Goal: Transaction & Acquisition: Purchase product/service

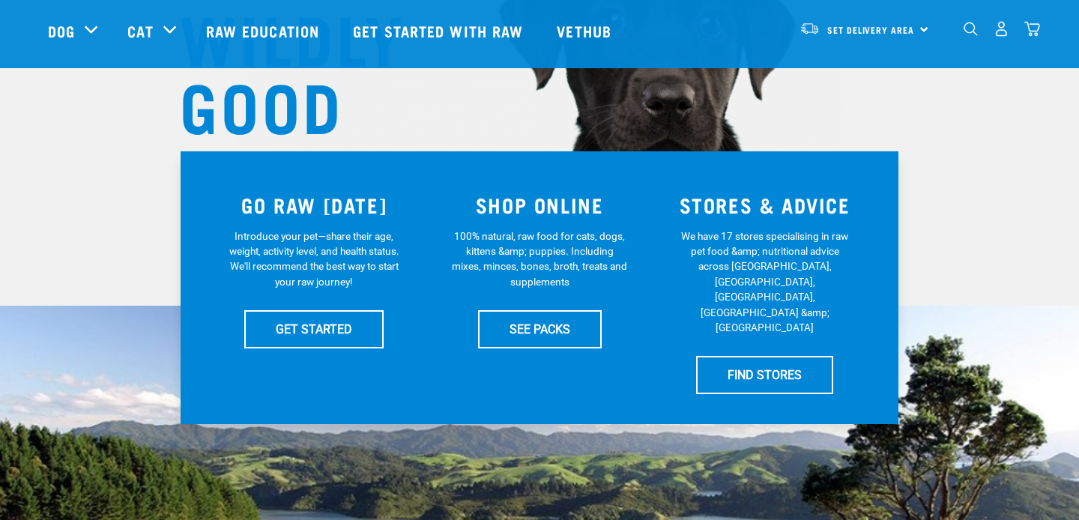
scroll to position [207, 0]
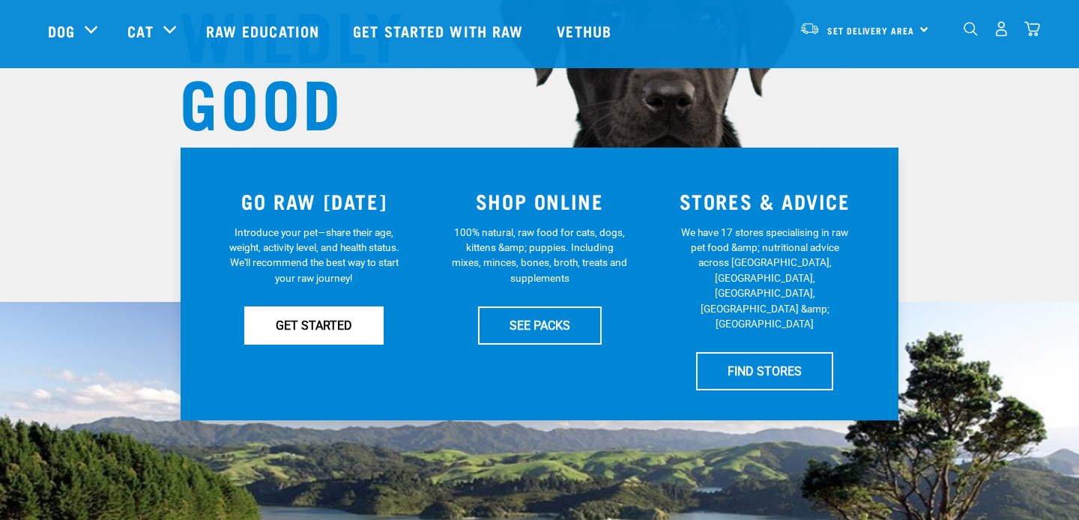
click at [309, 332] on link "GET STARTED" at bounding box center [313, 324] width 139 height 37
click at [315, 336] on link "GET STARTED" at bounding box center [313, 324] width 139 height 37
click at [313, 321] on link "GET STARTED" at bounding box center [313, 324] width 139 height 37
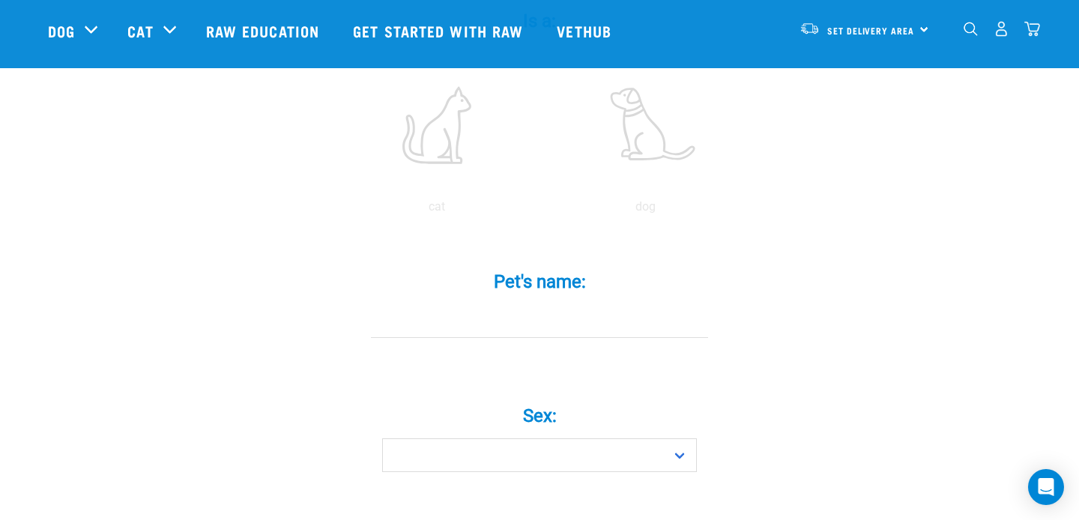
scroll to position [334, 0]
click at [640, 117] on label at bounding box center [645, 130] width 202 height 127
click at [541, 216] on input "radio" at bounding box center [541, 216] width 0 height 0
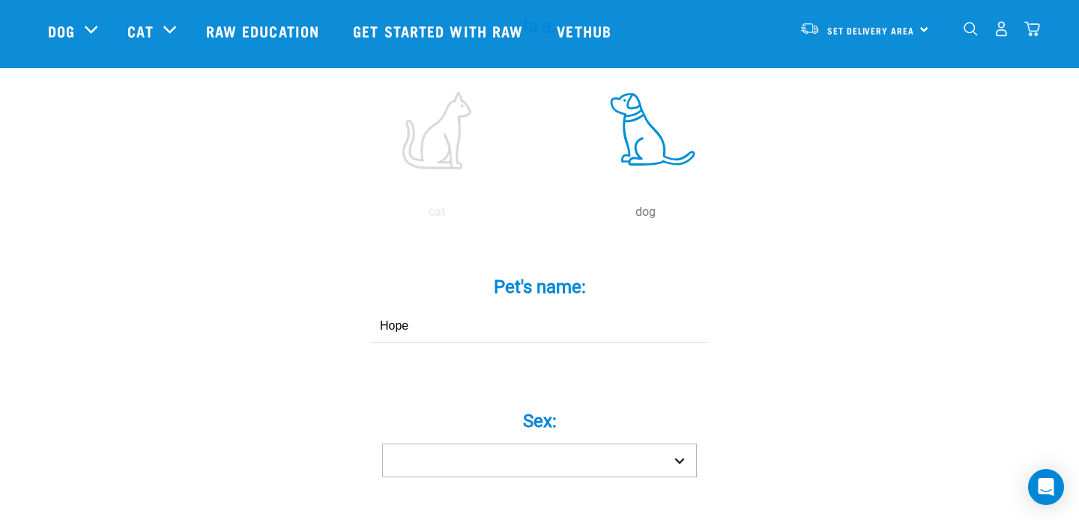
type input "Hope"
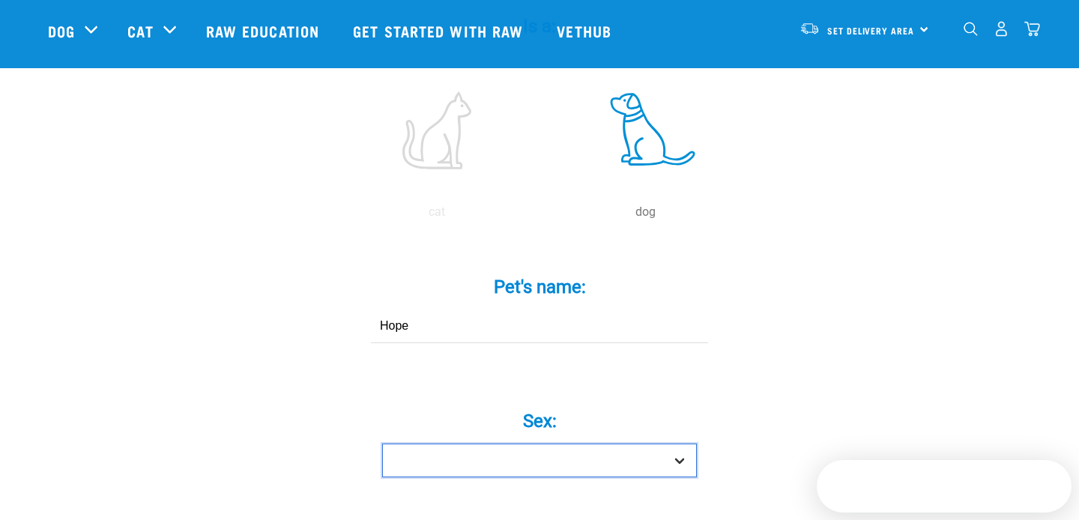
select select "girl"
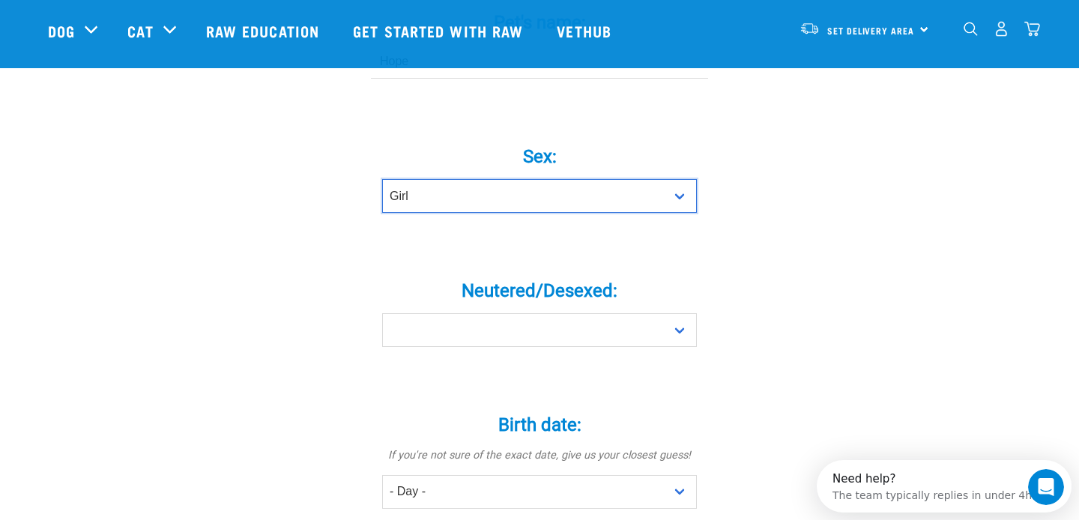
scroll to position [609, 0]
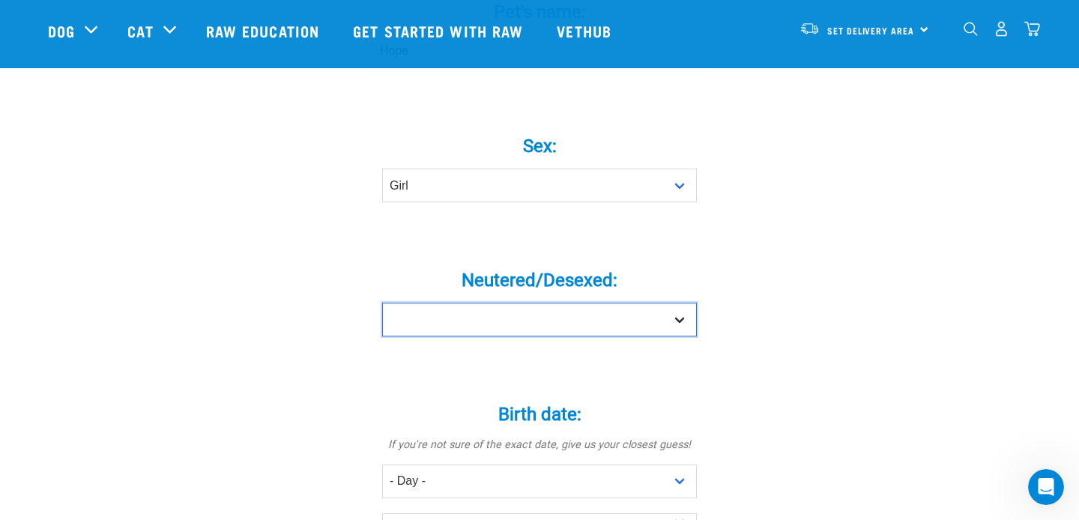
select select "no"
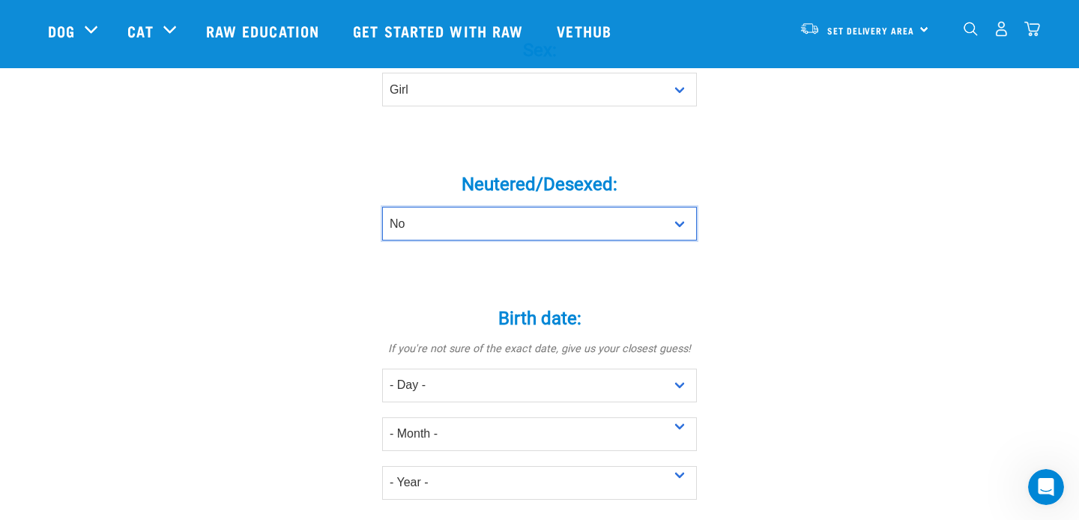
scroll to position [707, 0]
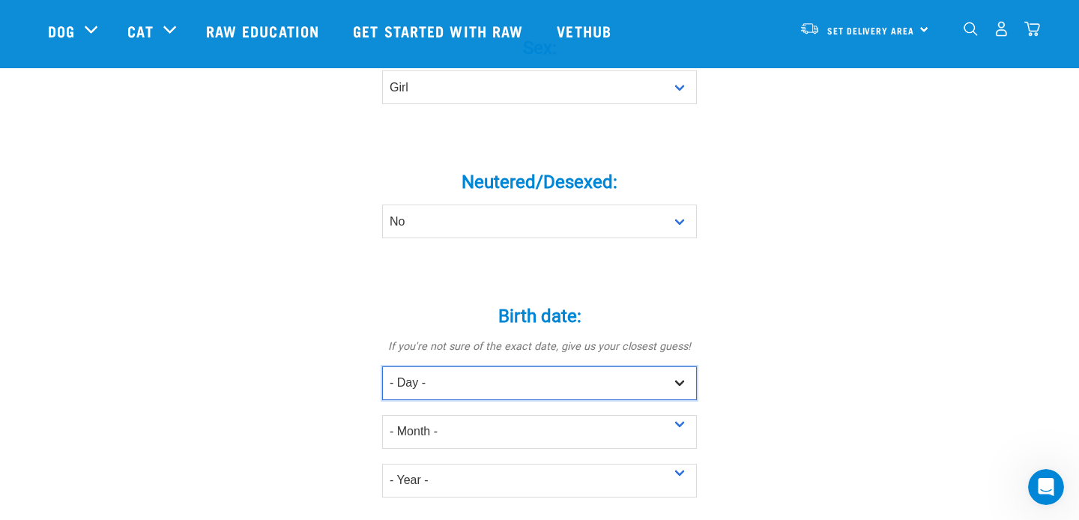
select select "8"
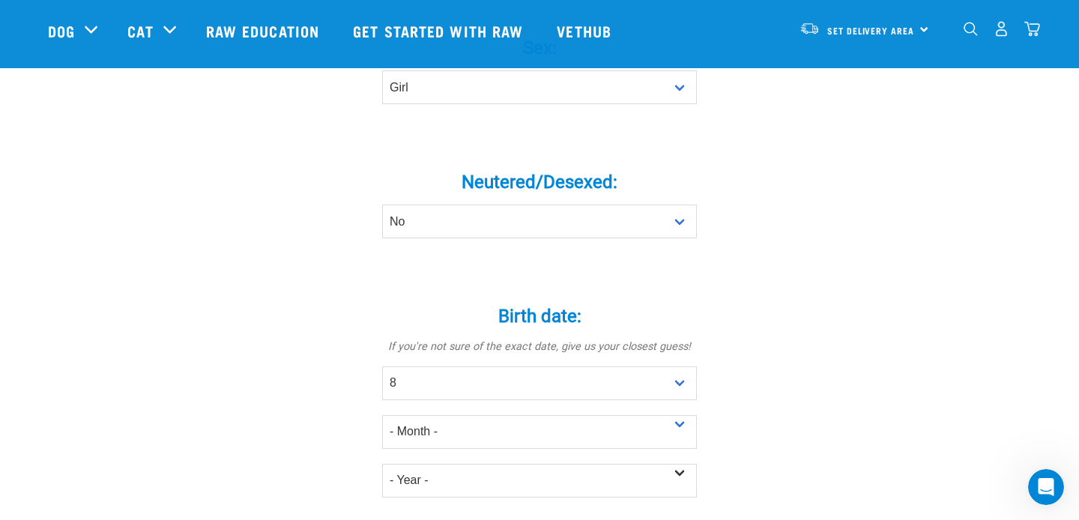
click at [433, 461] on div "- Year - 2025 2024 2023 2022 2021 2020 2019 2018 2017" at bounding box center [539, 473] width 315 height 49
select select "May"
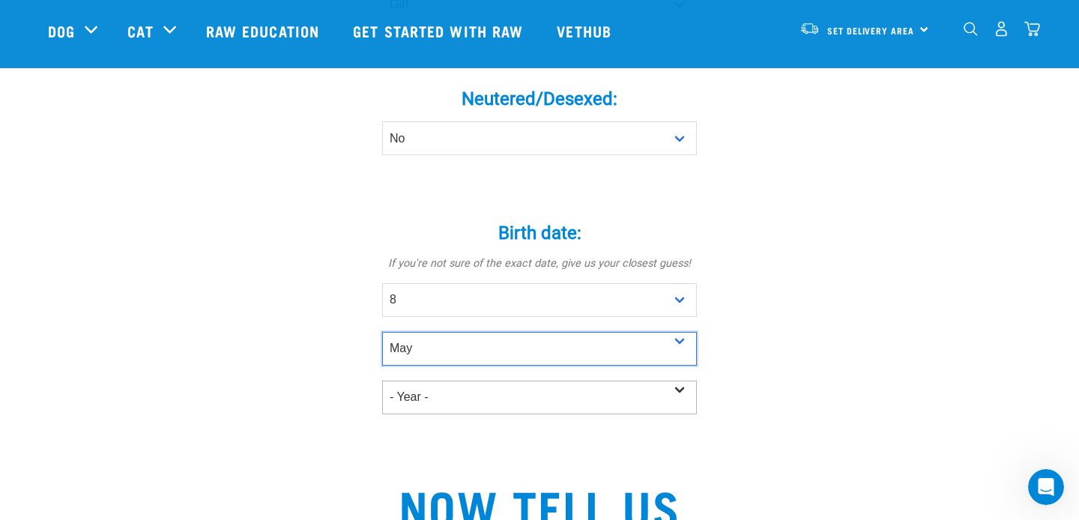
scroll to position [808, 0]
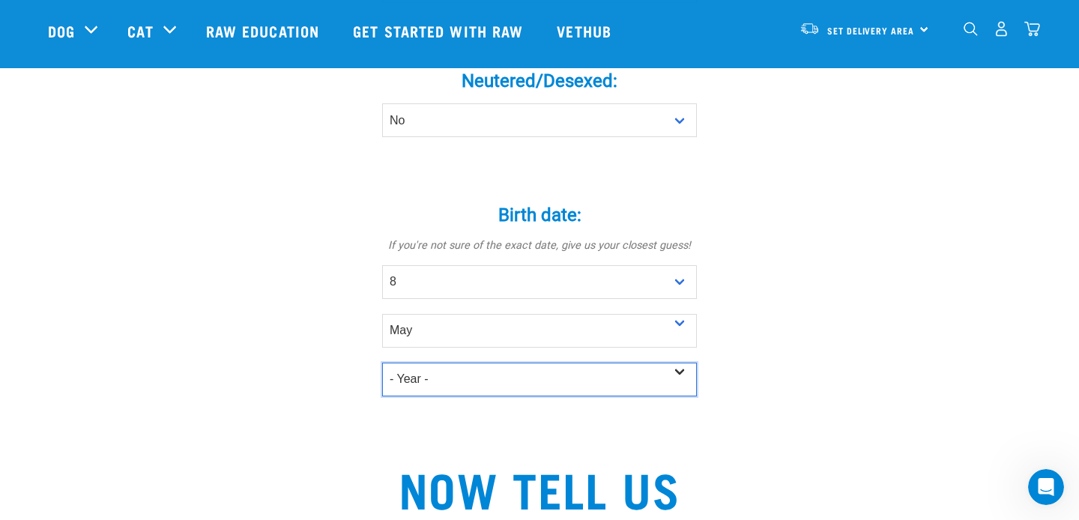
select select "2025"
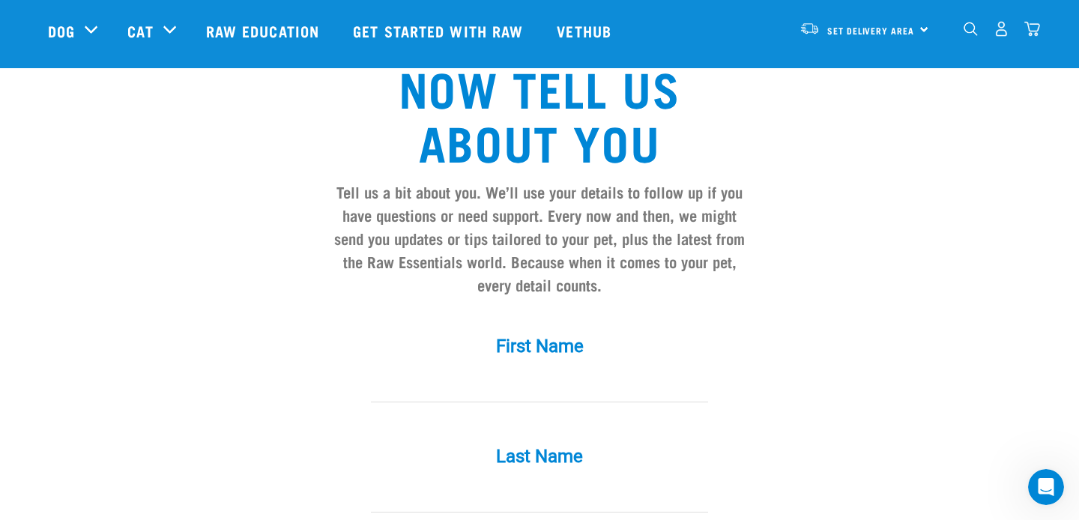
scroll to position [1213, 0]
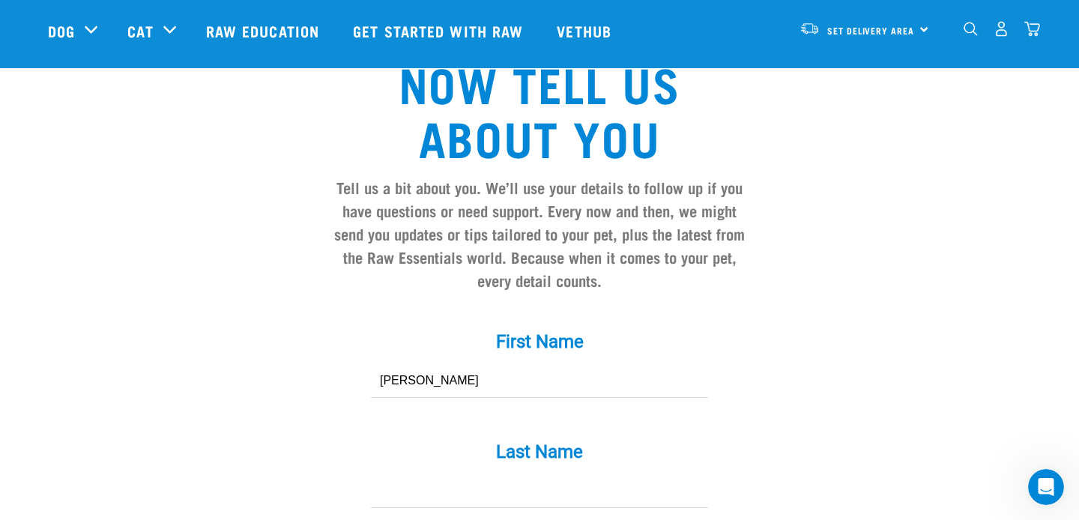
type input "Anna"
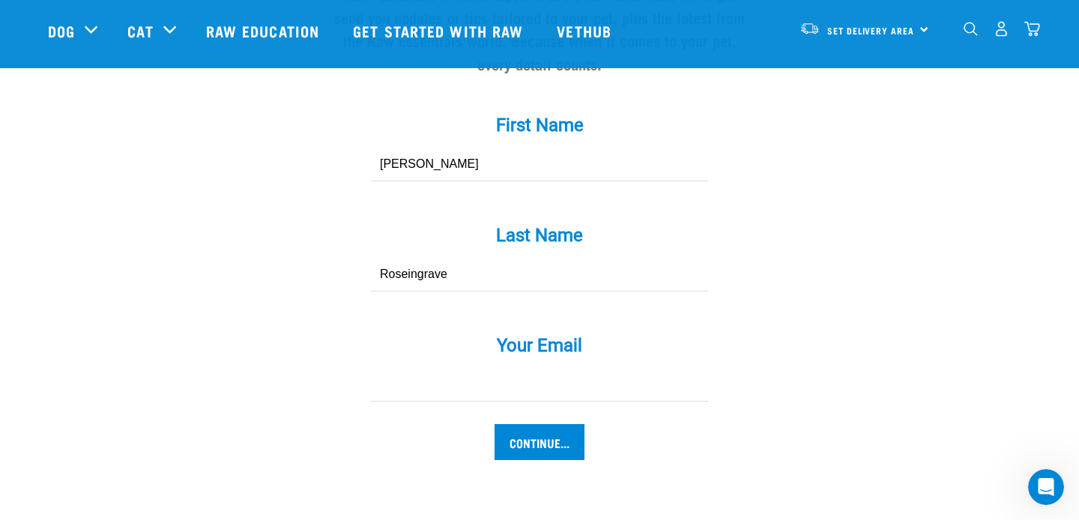
type input "Roseingrave"
type input "a"
type input "s"
type input "[EMAIL_ADDRESS][DOMAIN_NAME]"
click at [539, 449] on input "Continue..." at bounding box center [539, 442] width 90 height 36
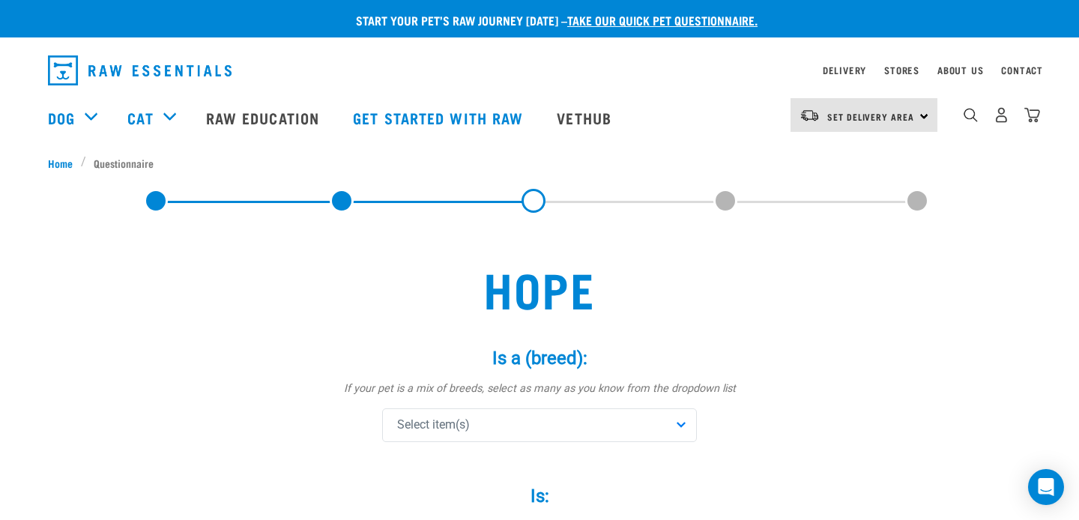
click at [637, 423] on div "Select item(s)" at bounding box center [539, 425] width 315 height 34
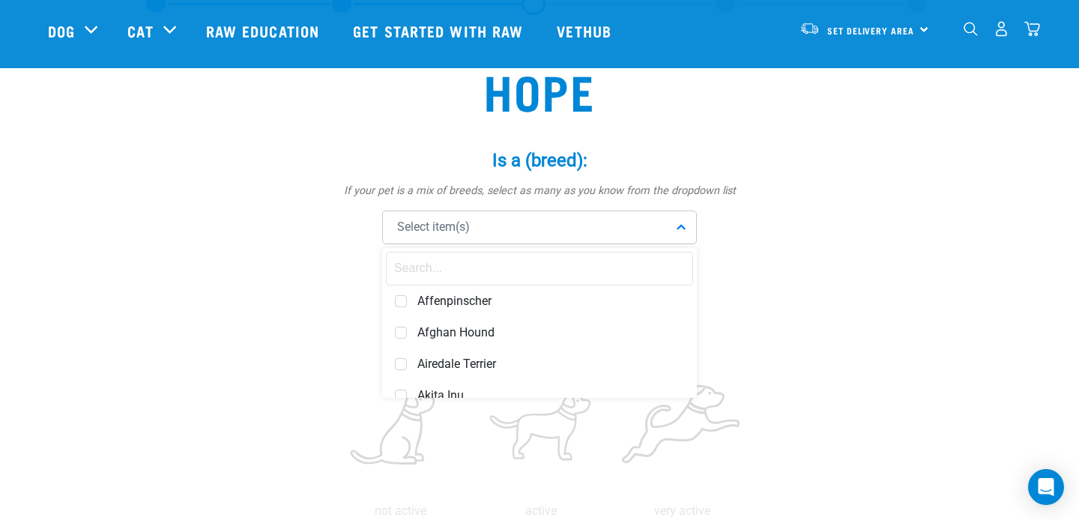
scroll to position [88, 0]
click at [484, 281] on input "text" at bounding box center [539, 269] width 307 height 34
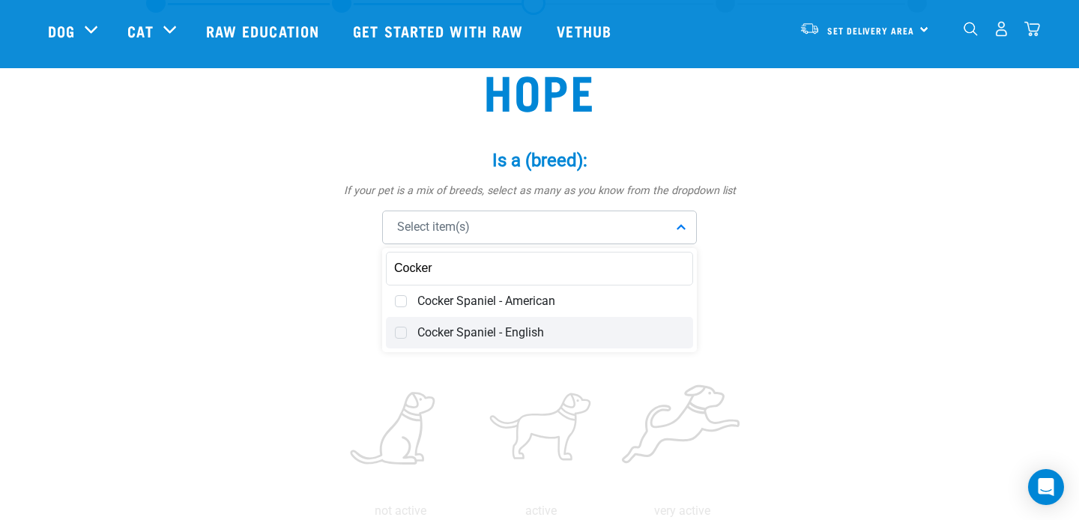
type input "Cocker"
click at [524, 337] on span "Cocker Spaniel - English" at bounding box center [550, 332] width 267 height 15
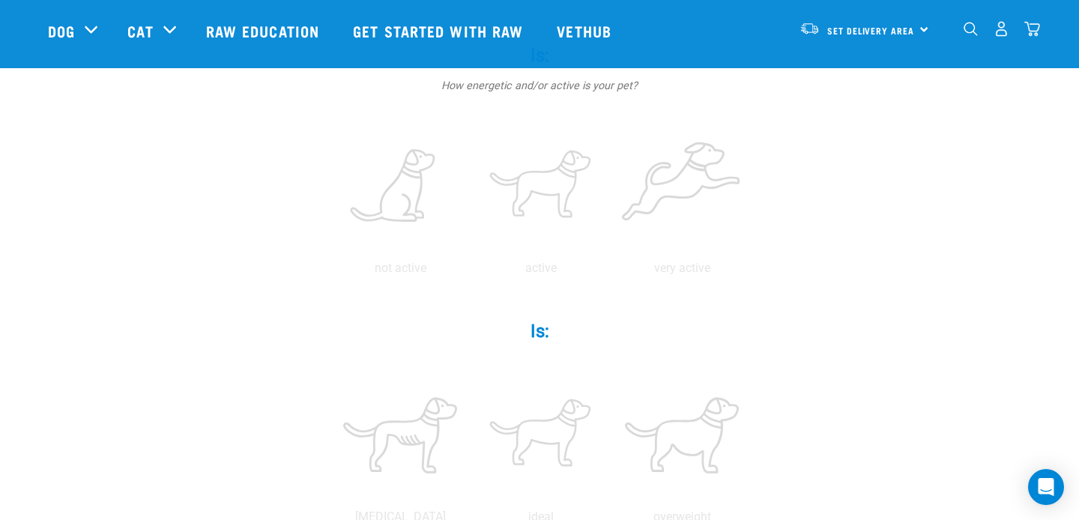
scroll to position [336, 0]
click at [557, 236] on label at bounding box center [540, 180] width 135 height 127
click at [470, 266] on input "radio" at bounding box center [470, 266] width 0 height 0
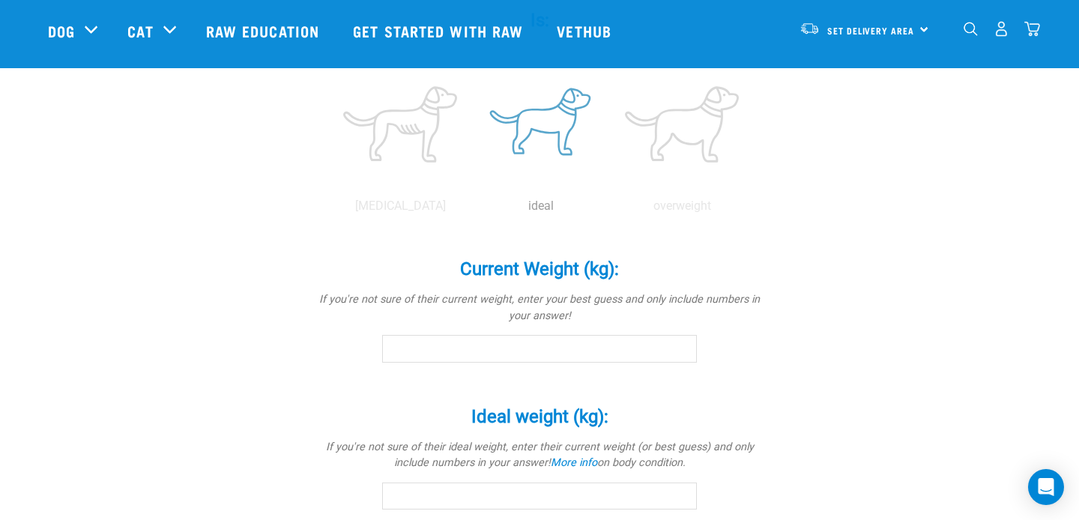
scroll to position [640, 0]
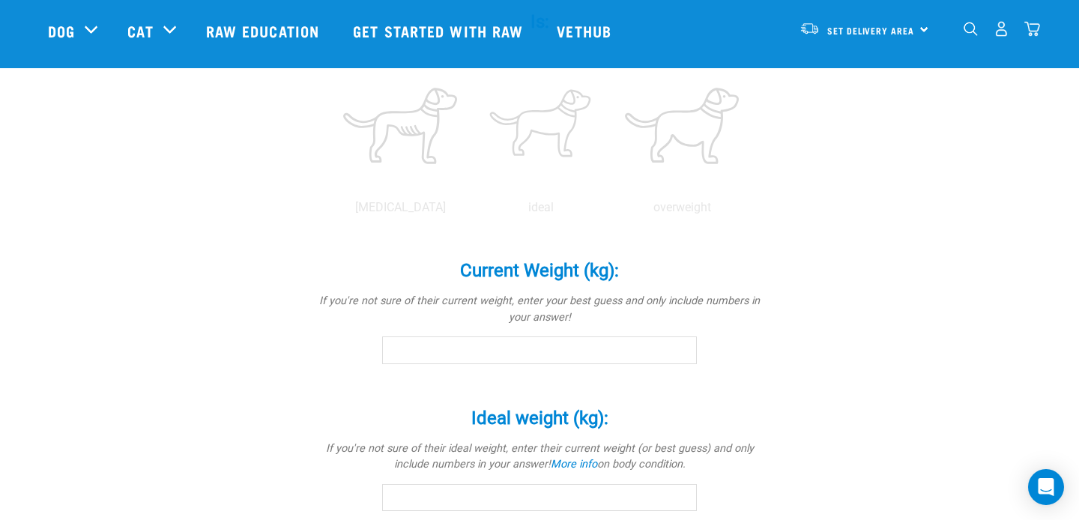
click at [550, 197] on div "underweight ideal overweight" at bounding box center [539, 130] width 449 height 172
click at [544, 210] on p "ideal" at bounding box center [540, 207] width 135 height 18
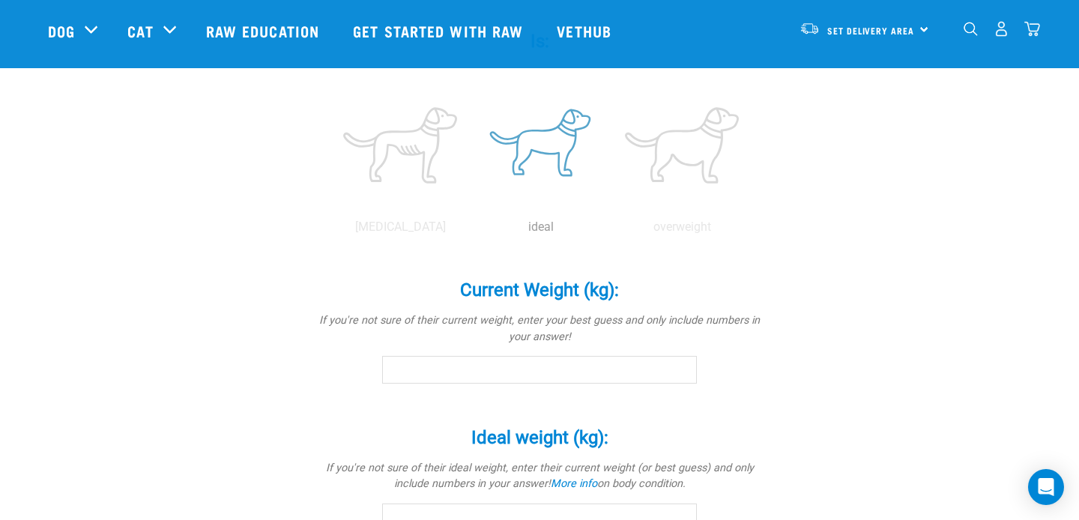
scroll to position [604, 0]
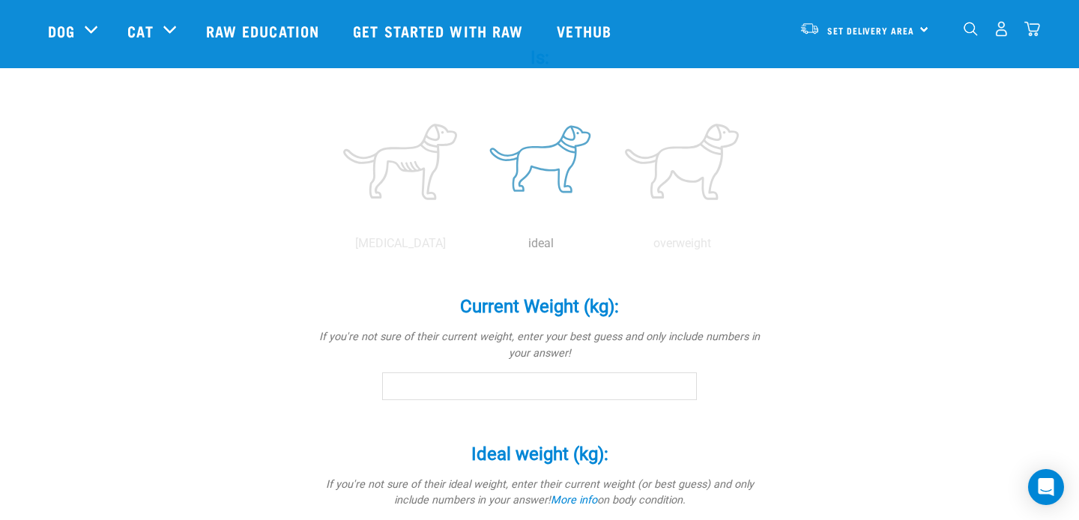
click at [546, 153] on label at bounding box center [540, 161] width 135 height 127
click at [470, 247] on input "radio" at bounding box center [470, 247] width 0 height 0
click at [497, 389] on input "Current Weight (kg): *" at bounding box center [539, 385] width 315 height 27
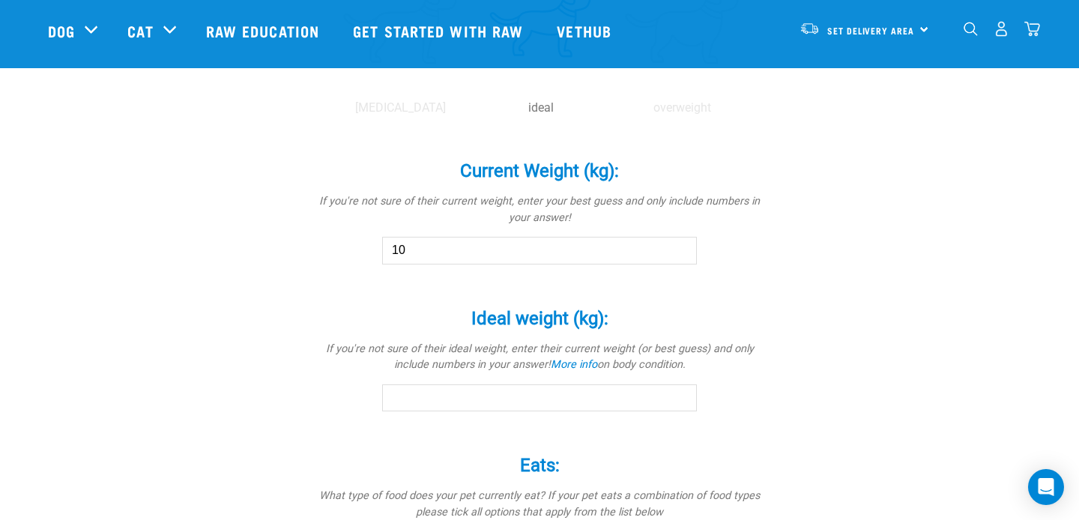
scroll to position [792, 0]
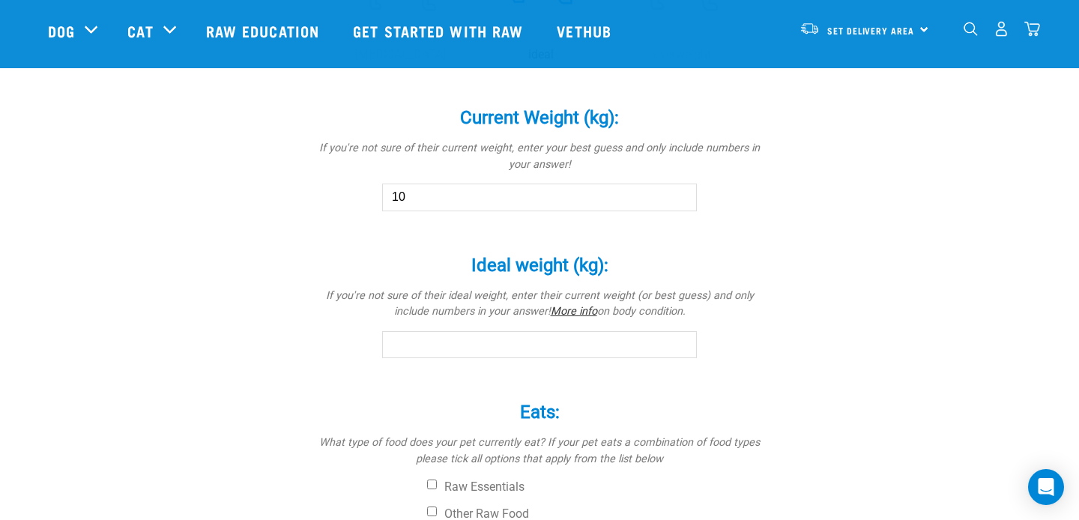
type input "10"
click at [580, 313] on link "More info" at bounding box center [573, 311] width 46 height 13
click at [515, 346] on input "Ideal weight (kg): *" at bounding box center [539, 344] width 315 height 27
drag, startPoint x: 424, startPoint y: 345, endPoint x: 372, endPoint y: 345, distance: 51.7
click at [372, 345] on div "Ideal weight (kg): * If you're not sure of their ideal weight, enter their curr…" at bounding box center [539, 296] width 449 height 125
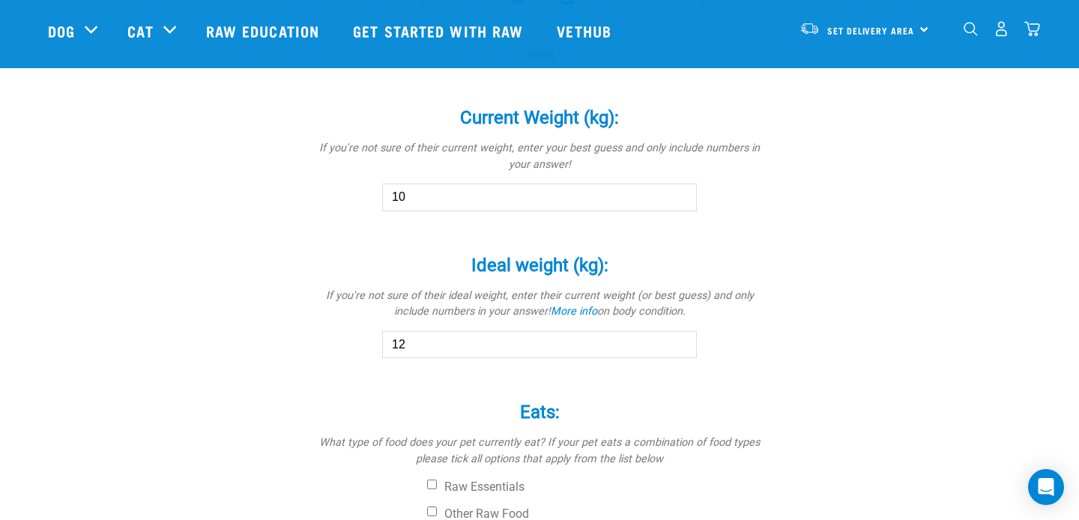
type input "12"
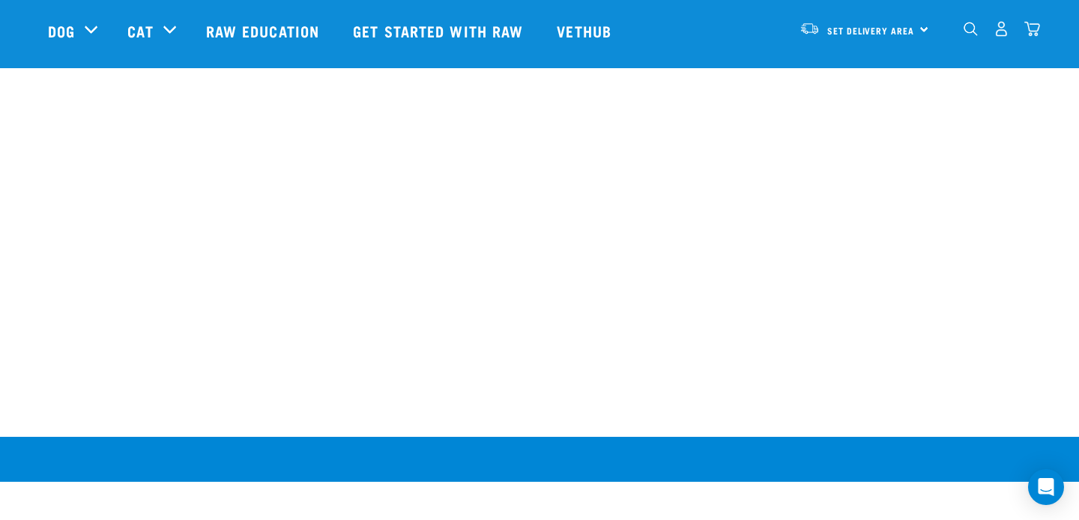
scroll to position [995, 0]
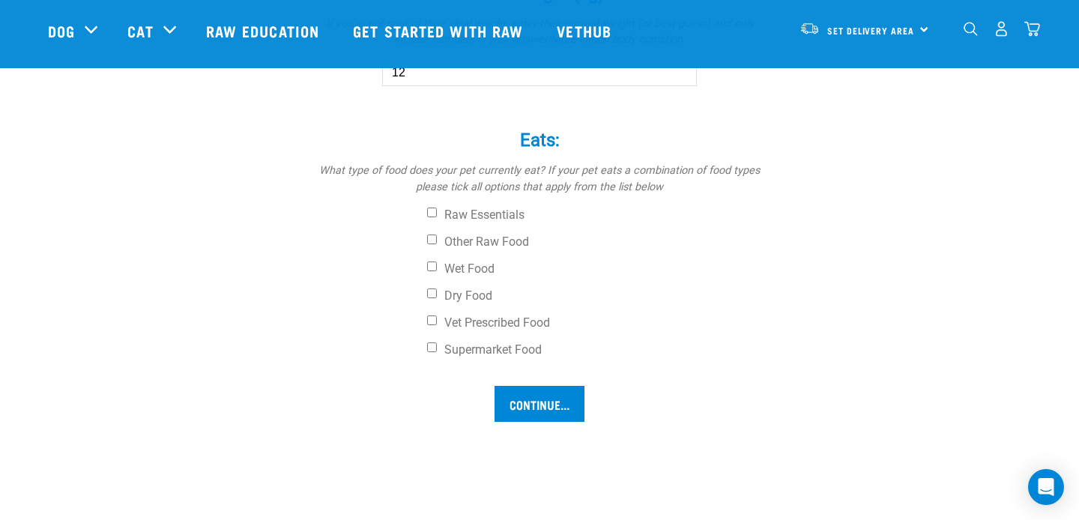
scroll to position [980, 0]
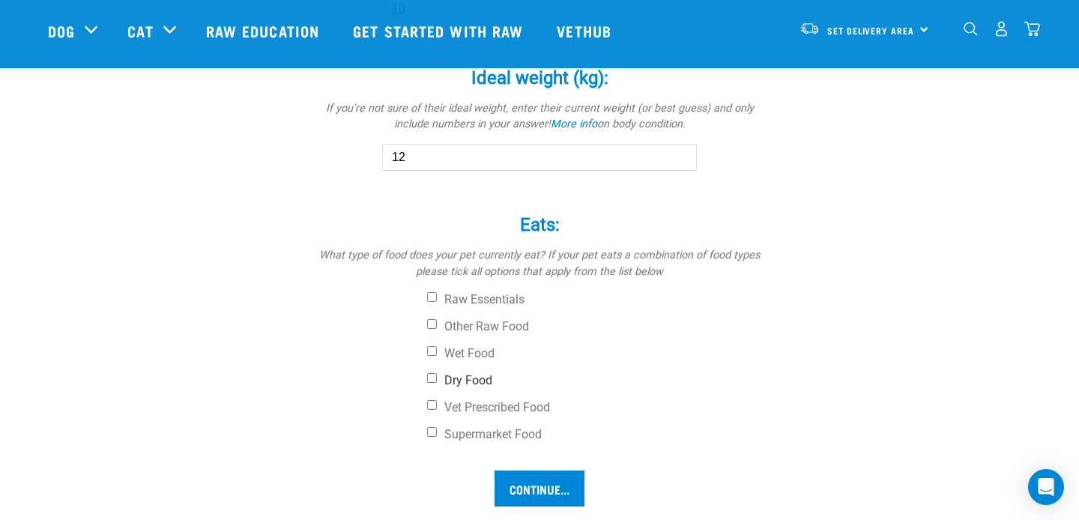
click at [434, 377] on input "Dry Food" at bounding box center [432, 378] width 10 height 10
checkbox input "true"
click at [435, 402] on input "Vet Prescribed Food" at bounding box center [432, 405] width 10 height 10
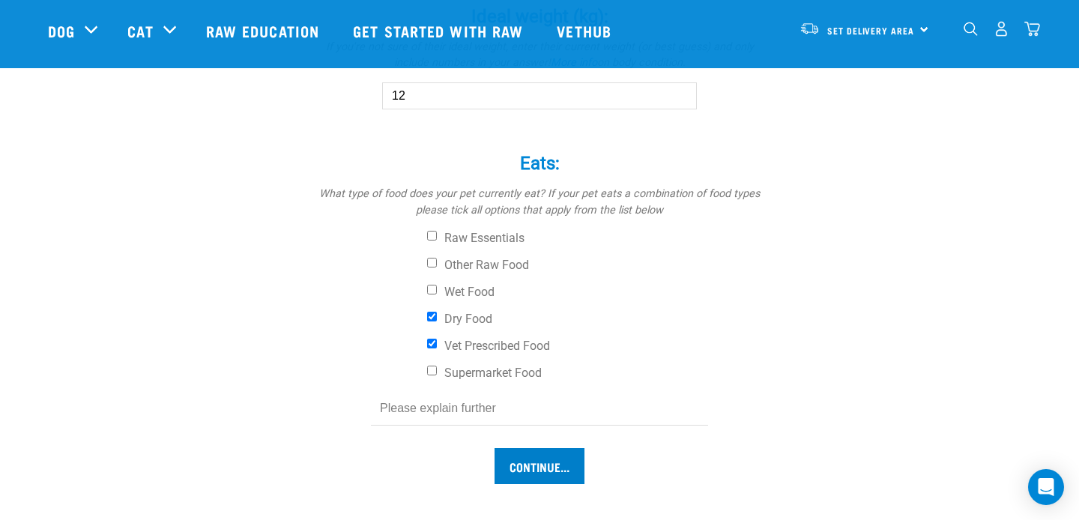
scroll to position [1048, 0]
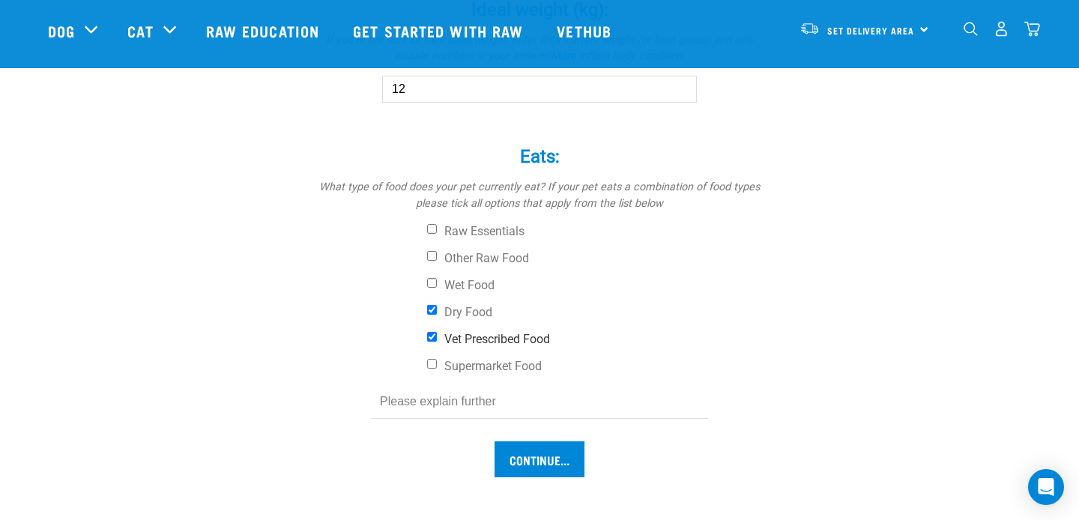
click at [431, 334] on input "Vet Prescribed Food" at bounding box center [432, 337] width 10 height 10
checkbox input "false"
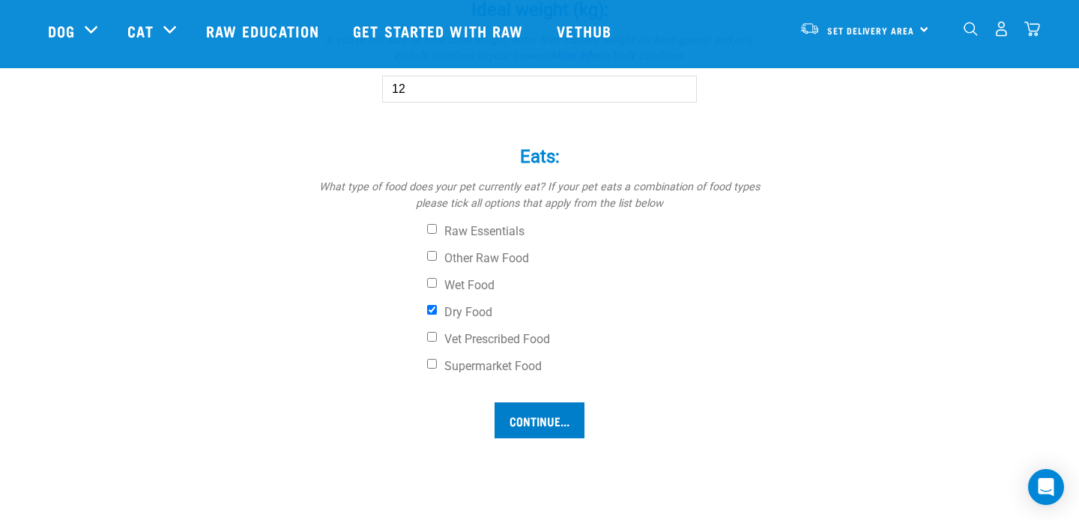
click at [526, 416] on input "Continue..." at bounding box center [539, 420] width 90 height 36
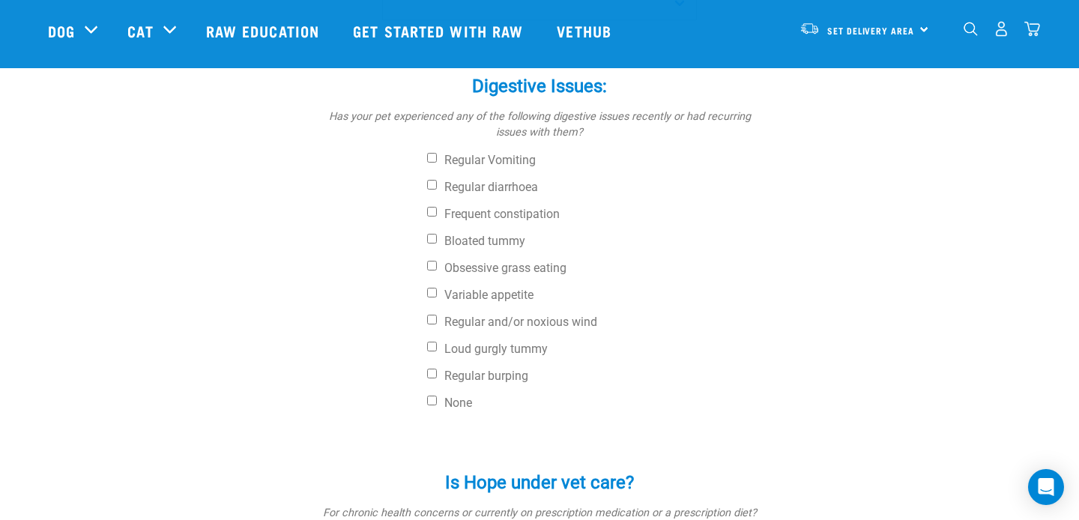
scroll to position [538, 0]
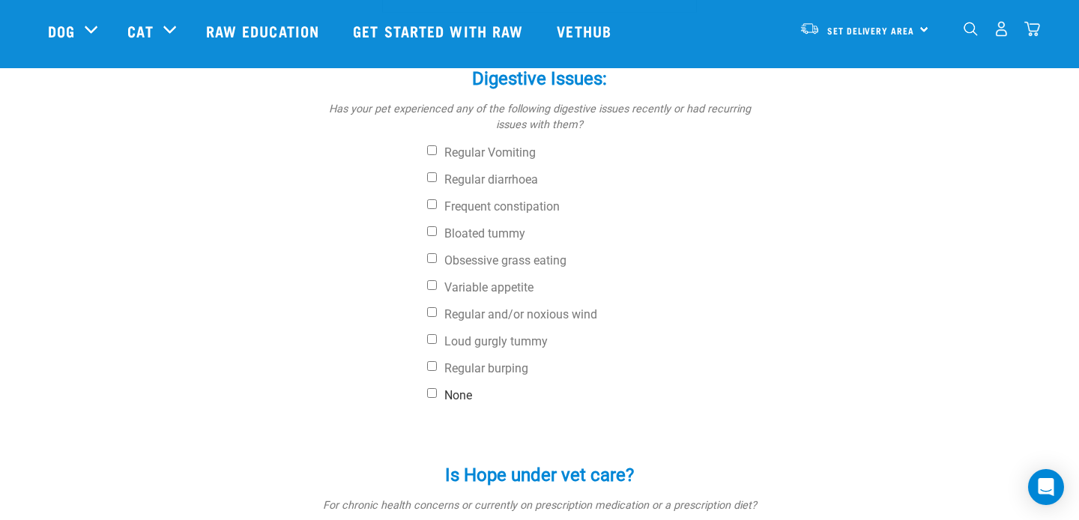
click at [431, 389] on input "None" at bounding box center [432, 393] width 10 height 10
checkbox input "true"
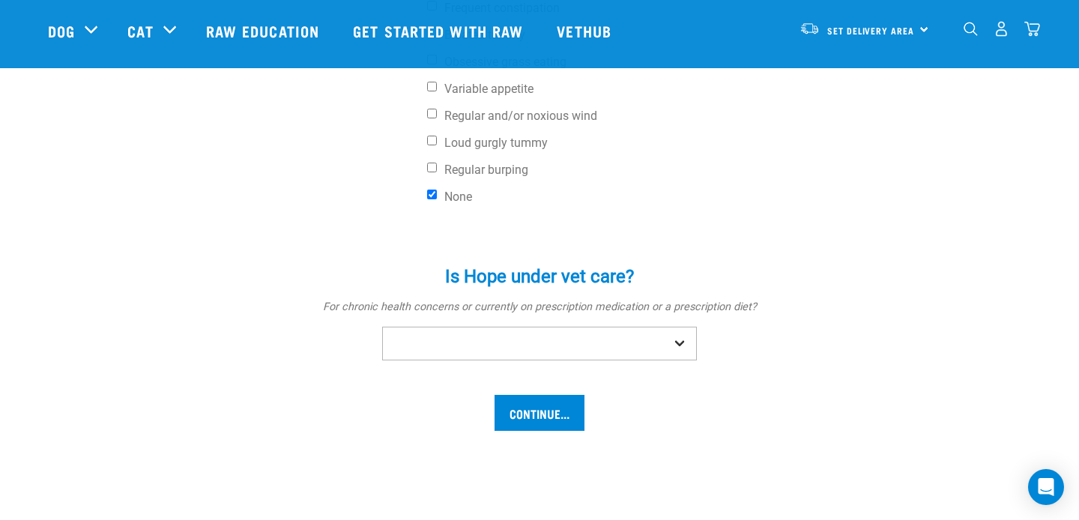
scroll to position [777, 0]
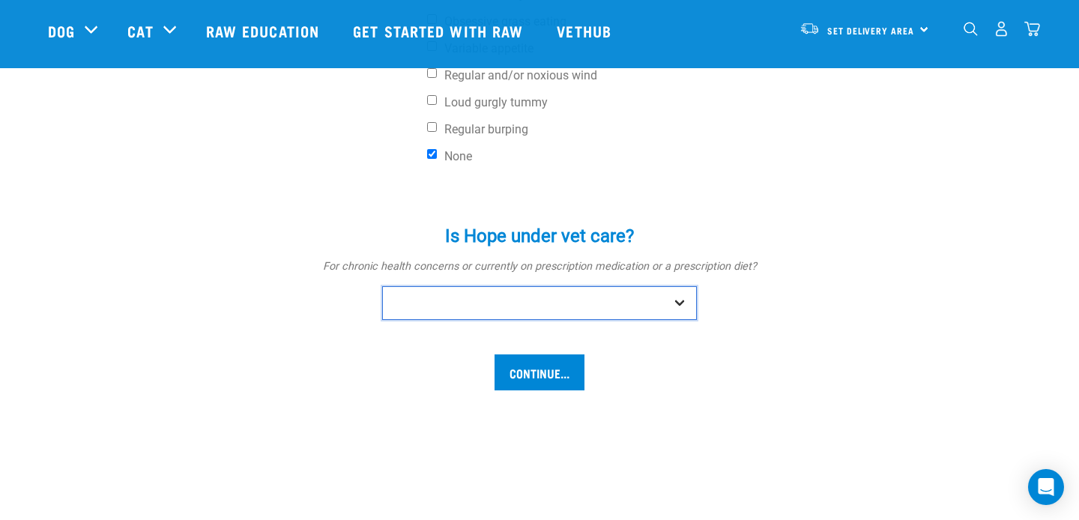
select select "no"
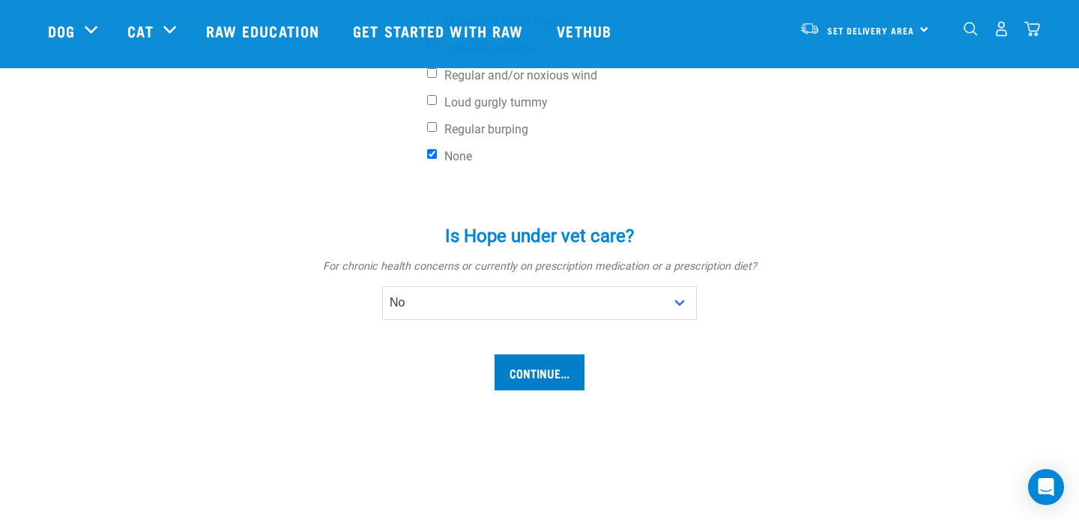
click at [533, 379] on input "Continue..." at bounding box center [539, 372] width 90 height 36
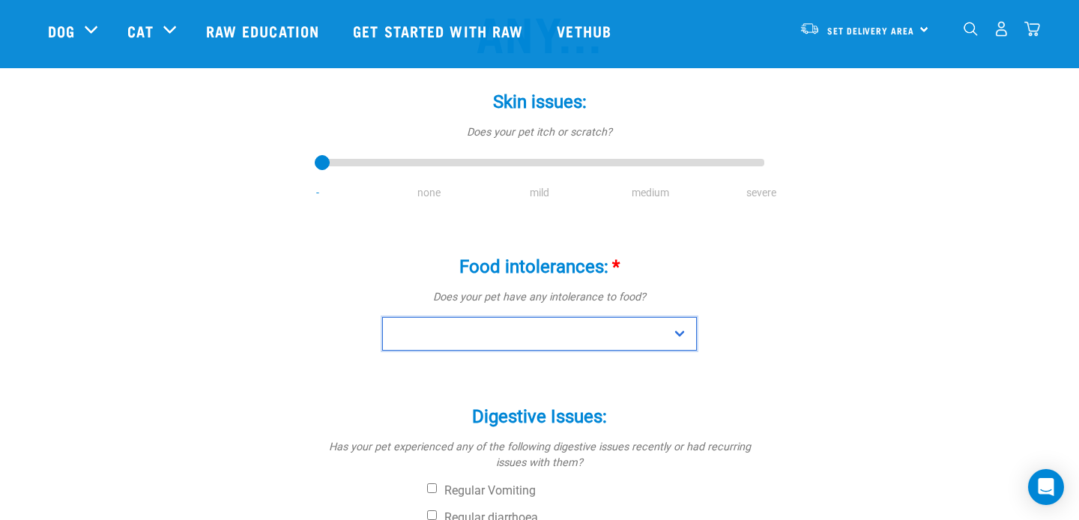
scroll to position [247, 0]
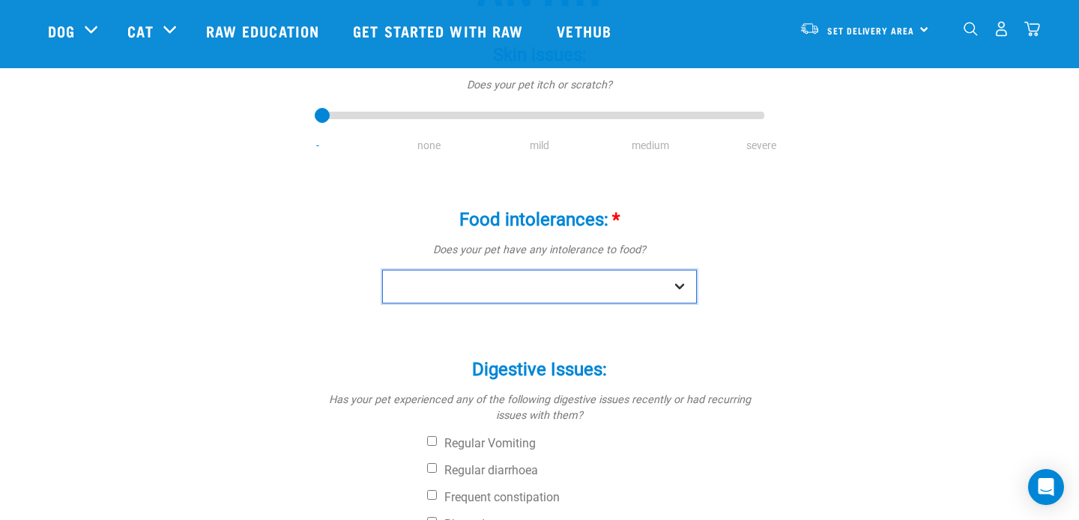
select select "no"
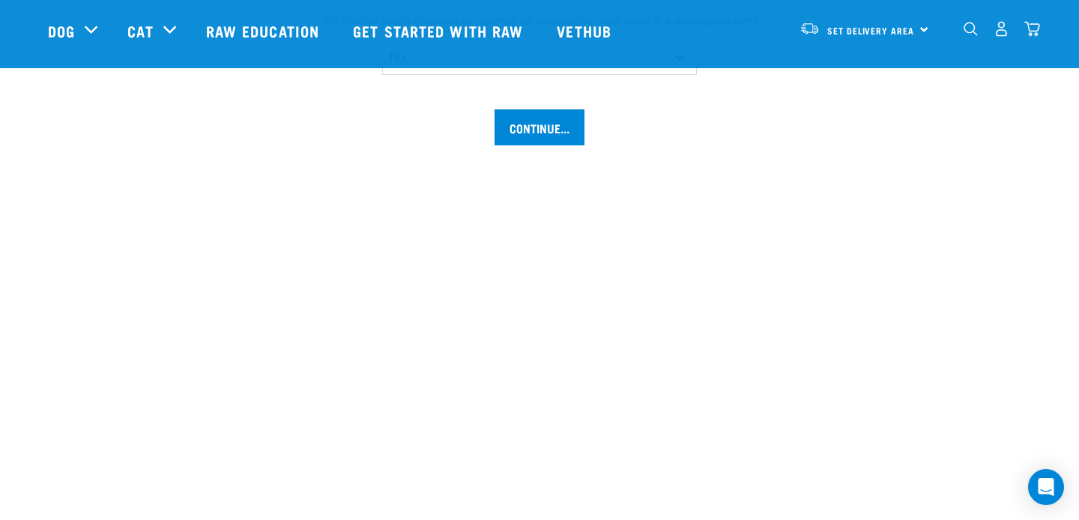
scroll to position [1021, 0]
click at [545, 130] on input "Continue..." at bounding box center [539, 128] width 90 height 36
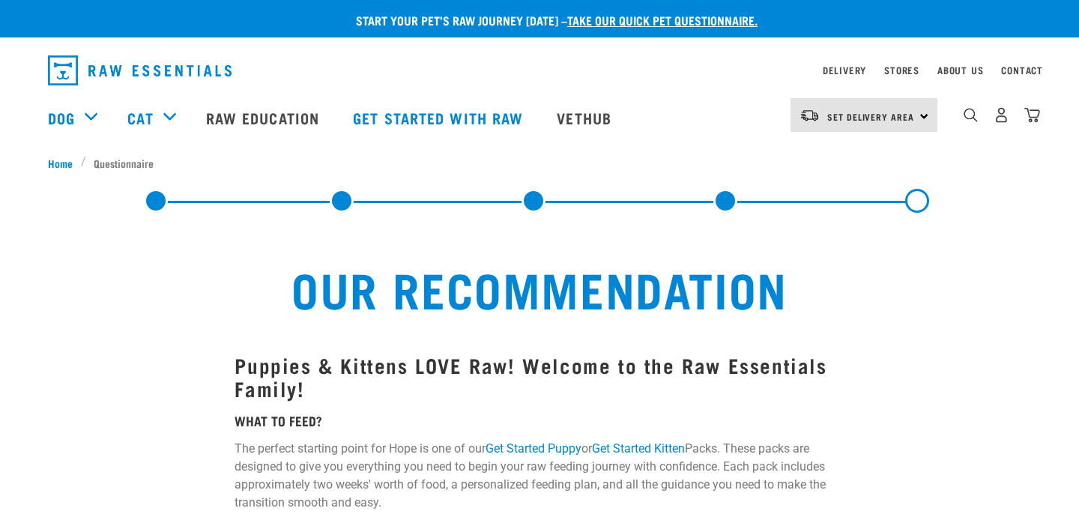
select select "19645"
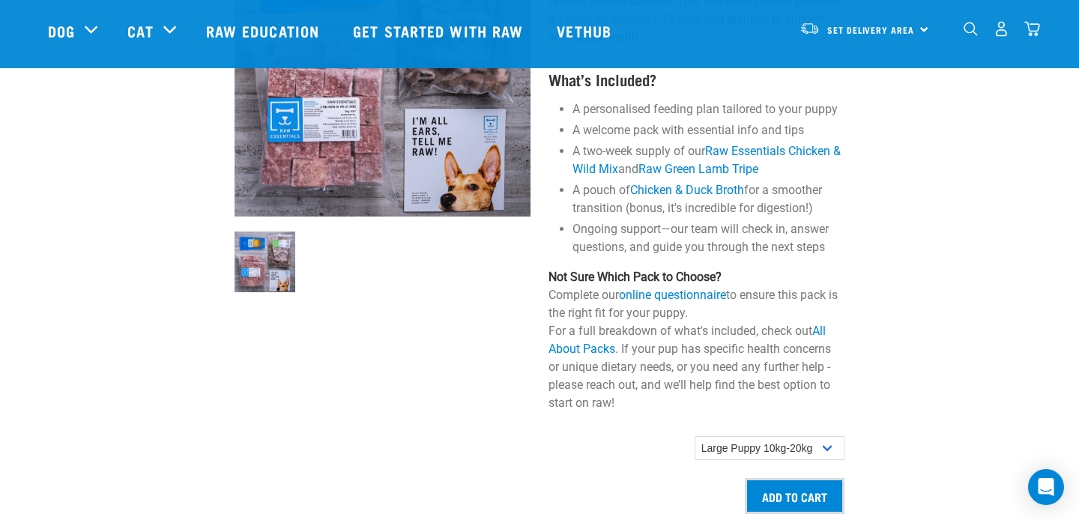
scroll to position [1036, 0]
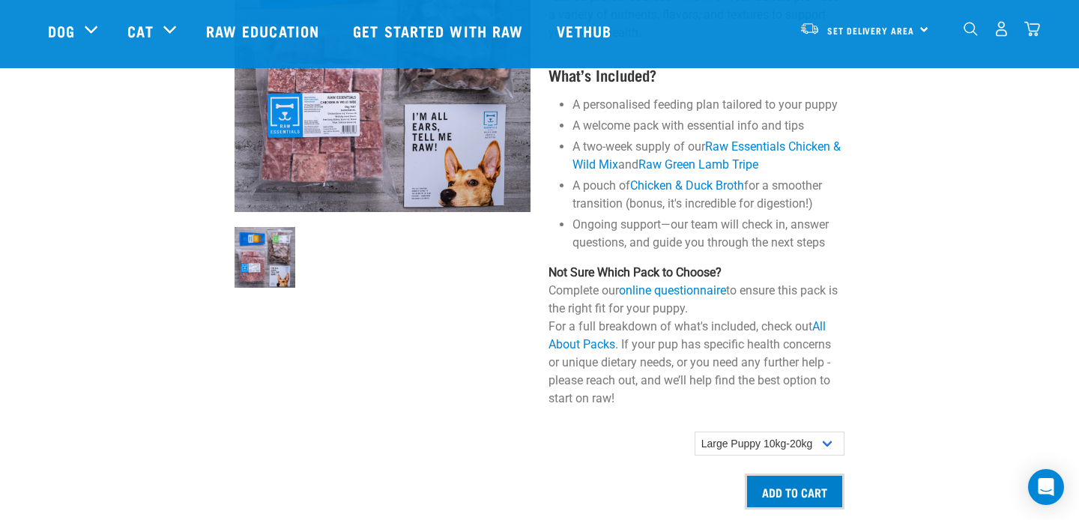
click at [777, 489] on input "Add to cart" at bounding box center [794, 491] width 100 height 36
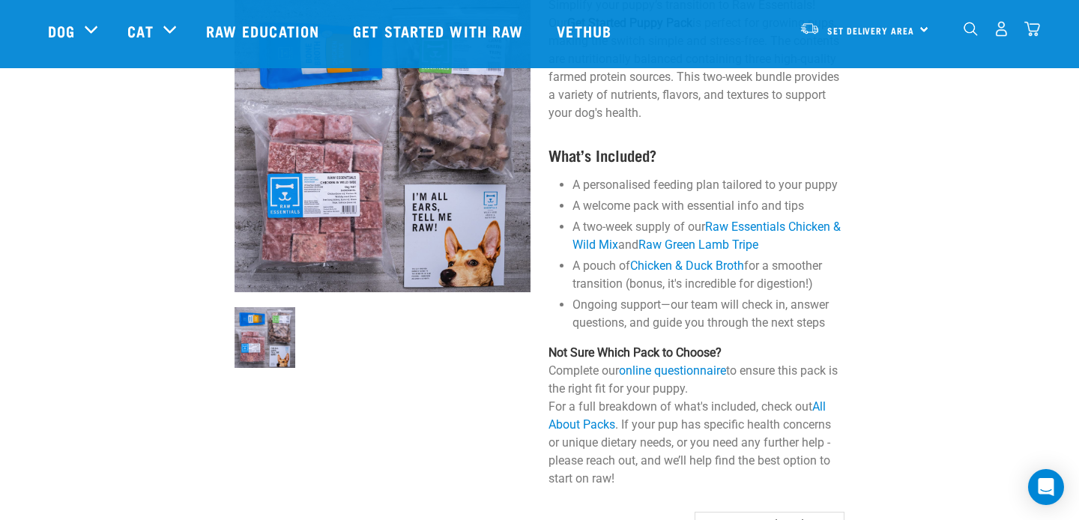
scroll to position [953, 0]
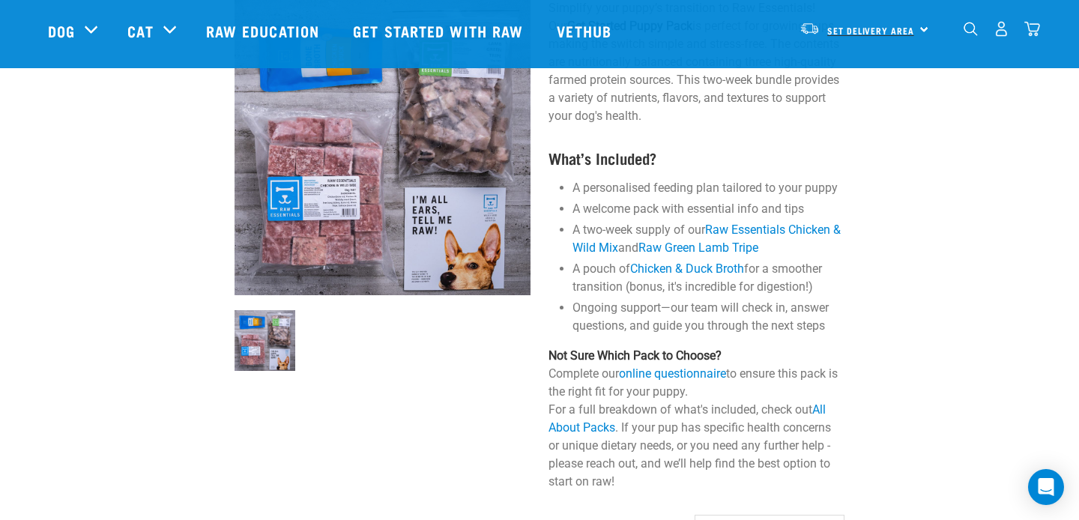
click at [889, 32] on span "Set Delivery Area" at bounding box center [870, 30] width 87 height 5
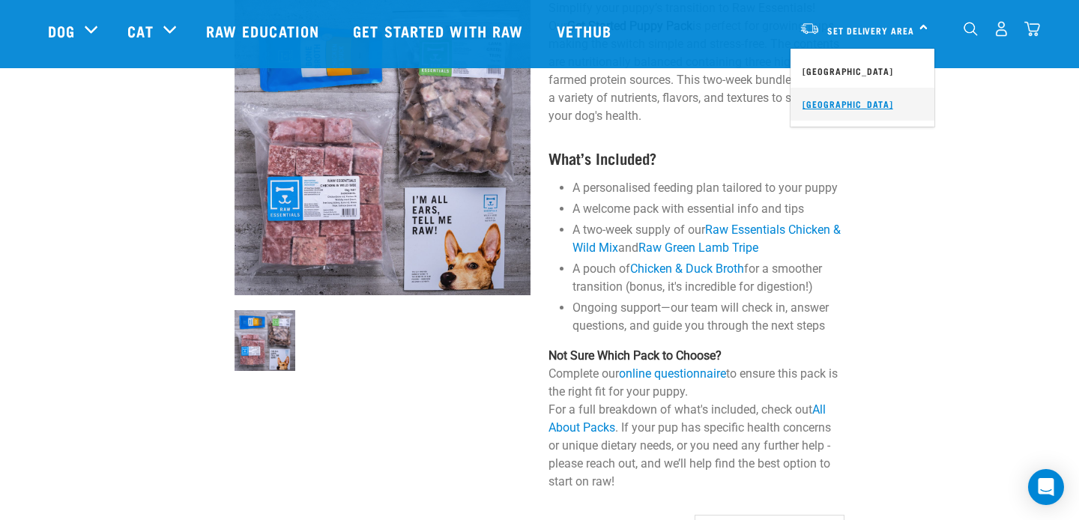
click at [859, 105] on link "[GEOGRAPHIC_DATA]" at bounding box center [862, 104] width 144 height 33
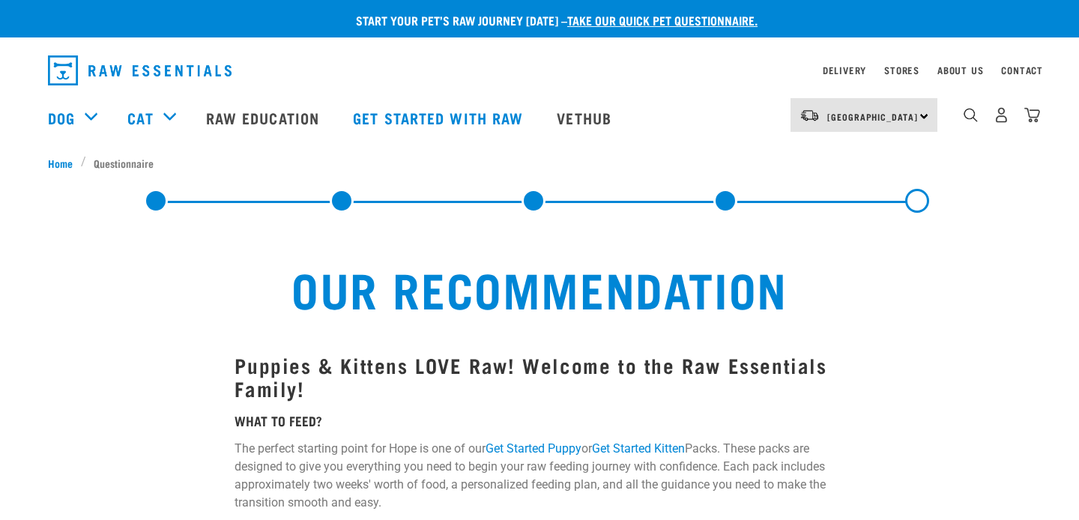
select select "19645"
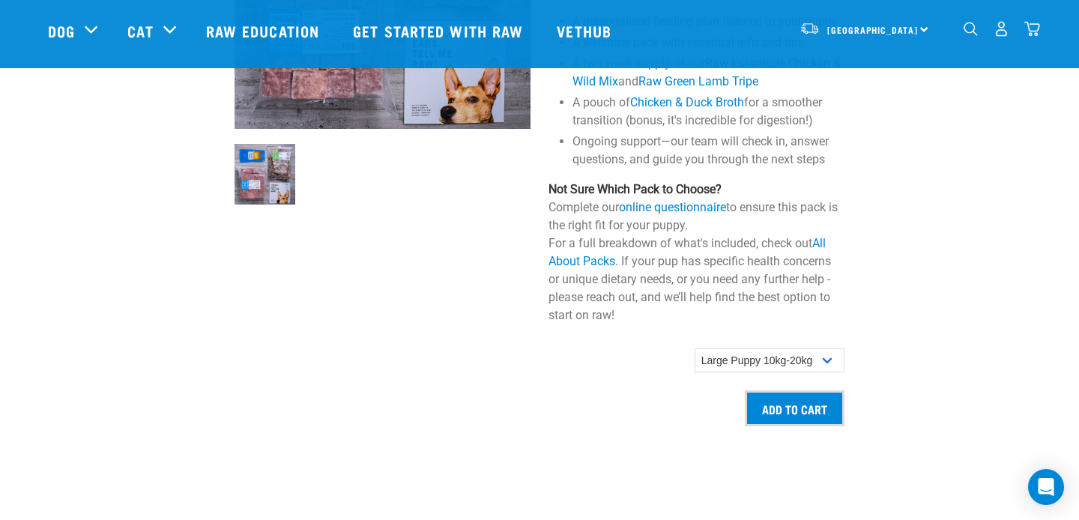
scroll to position [1128, 0]
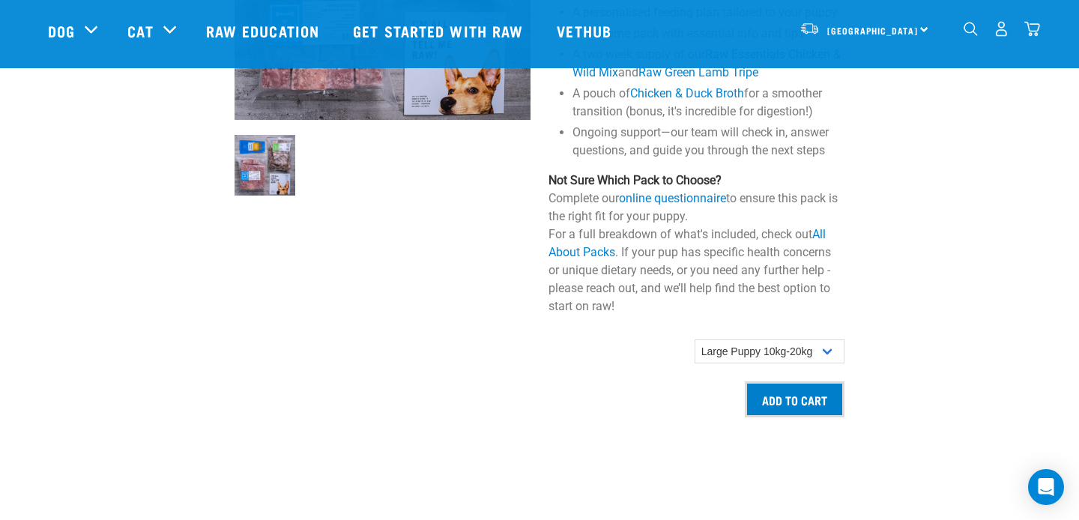
click at [796, 399] on input "Add to cart" at bounding box center [794, 399] width 100 height 36
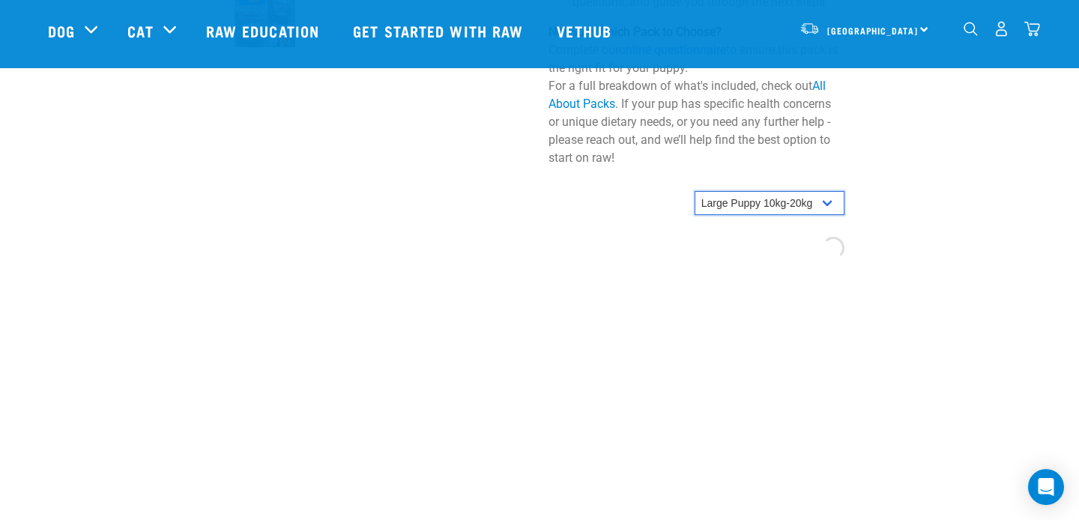
scroll to position [1282, 0]
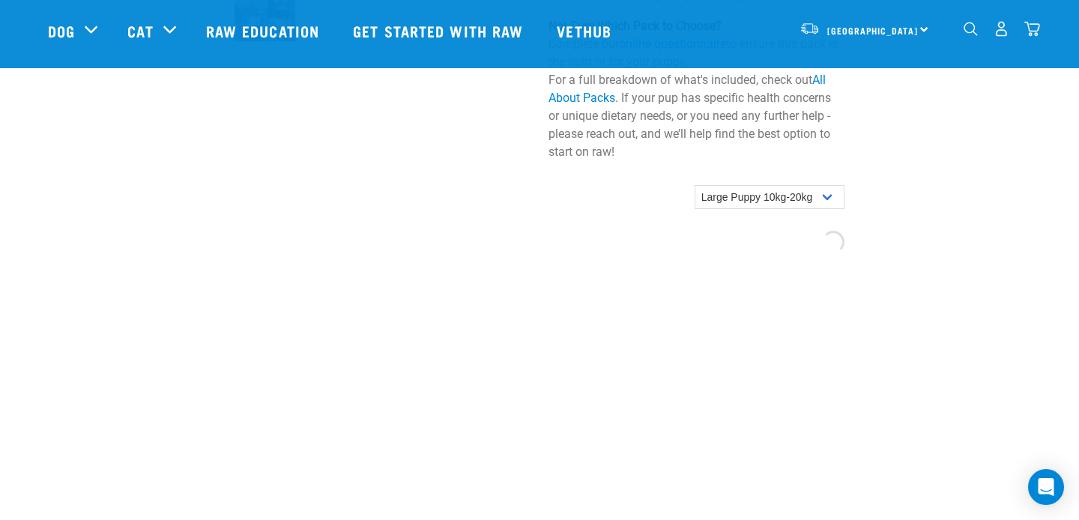
click at [1040, 25] on div "[GEOGRAPHIC_DATA] [GEOGRAPHIC_DATA] [GEOGRAPHIC_DATA] Dog Shop All Dog Get Star…" at bounding box center [539, 31] width 1007 height 60
click at [1028, 34] on img "dropdown navigation" at bounding box center [1032, 29] width 16 height 16
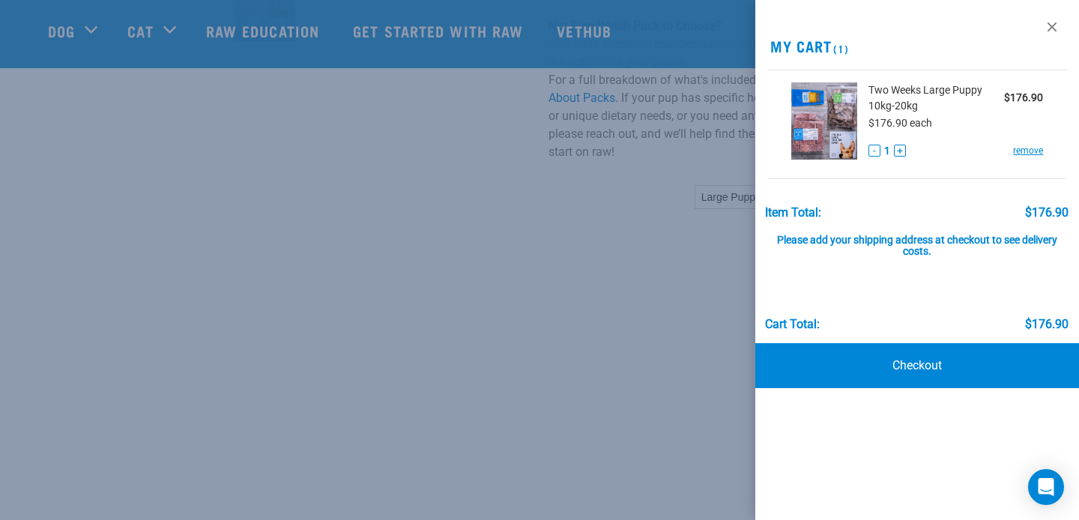
click at [825, 118] on img at bounding box center [824, 120] width 66 height 77
click at [604, 206] on div at bounding box center [539, 260] width 1079 height 520
